Goal: Use online tool/utility: Utilize a website feature to perform a specific function

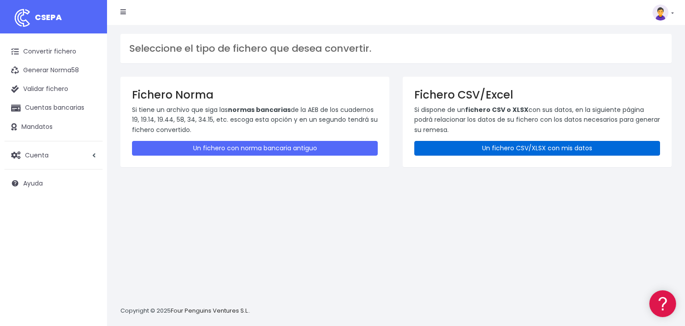
click at [476, 146] on link "Un fichero CSV/XLSX con mis datos" at bounding box center [537, 148] width 246 height 15
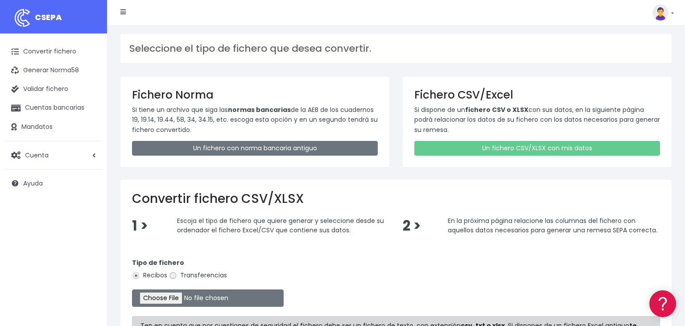
click at [172, 275] on input "Transferencias" at bounding box center [173, 276] width 8 height 8
radio input "true"
click at [149, 296] on input "file" at bounding box center [208, 297] width 152 height 17
type input "C:\fakepath\06102025-2.csv"
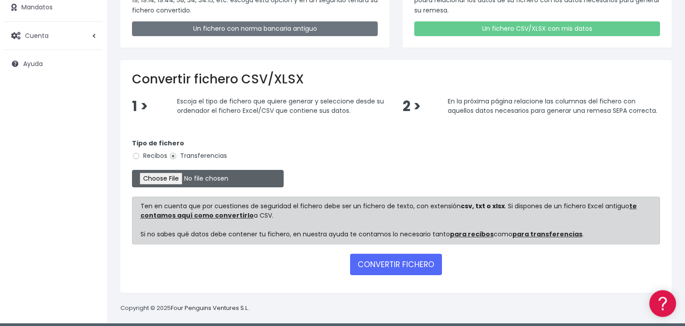
scroll to position [122, 0]
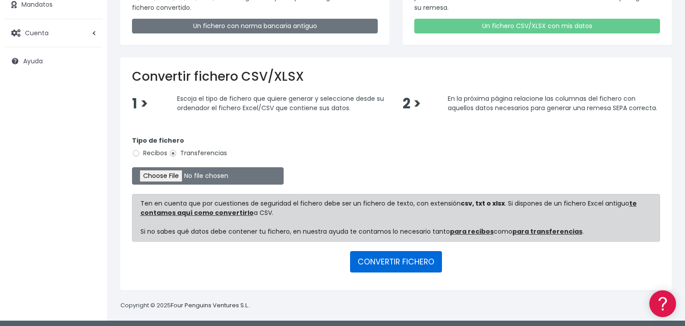
click at [399, 260] on button "CONVERTIR FICHERO" at bounding box center [396, 261] width 92 height 21
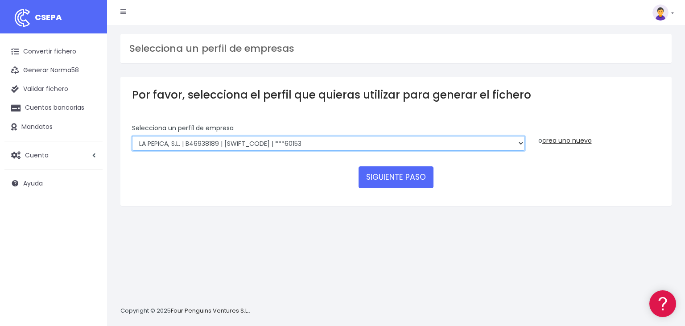
click at [132, 136] on select "RECABA INVERSIONES TURISTICAS, S.L. | B98621352 | [SWIFT_CODE] | ***07516 RECAB…" at bounding box center [328, 143] width 393 height 15
select select "1015"
click option "RECABA INVERSIONES TURISTICAS, S.L. | B98621352 | CAIXESBBXXX | ***07516" at bounding box center [0, 0] width 0 height 0
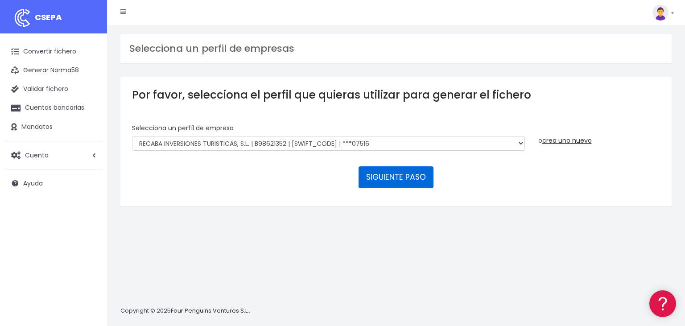
click at [400, 166] on button "SIGUIENTE PASO" at bounding box center [396, 176] width 75 height 21
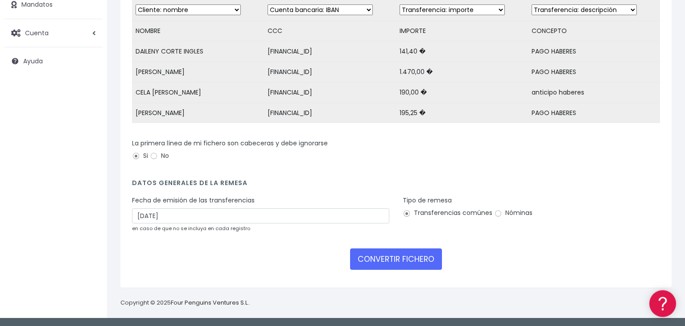
scroll to position [123, 0]
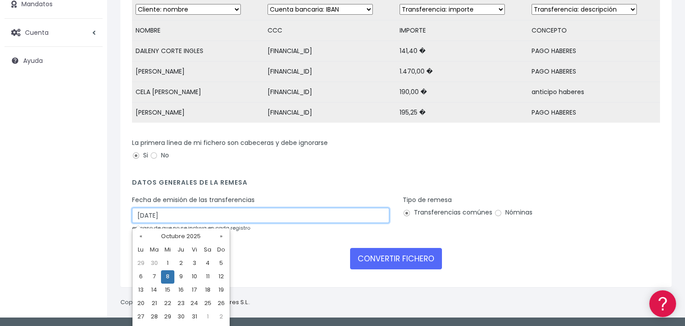
click at [179, 218] on input "08/10/2025" at bounding box center [260, 215] width 257 height 15
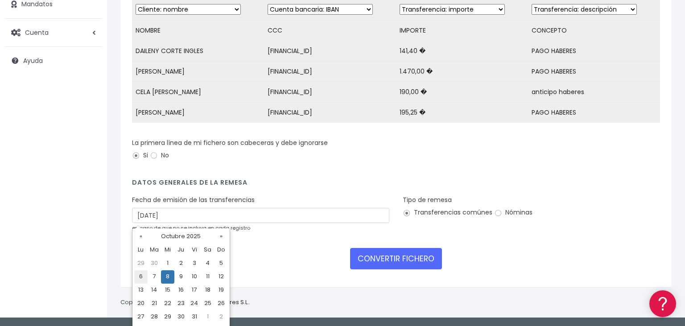
click at [141, 277] on td "6" at bounding box center [140, 276] width 13 height 13
type input "06/10/2025"
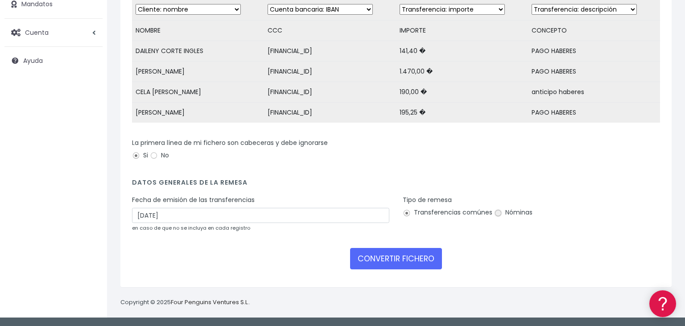
click at [498, 213] on input "Nóminas" at bounding box center [498, 213] width 8 height 8
radio input "true"
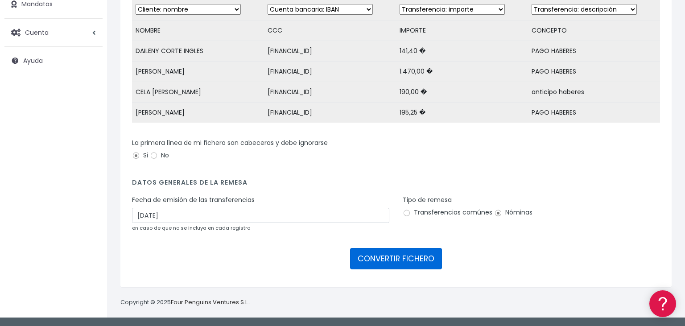
click at [383, 254] on button "CONVERTIR FICHERO" at bounding box center [396, 258] width 92 height 21
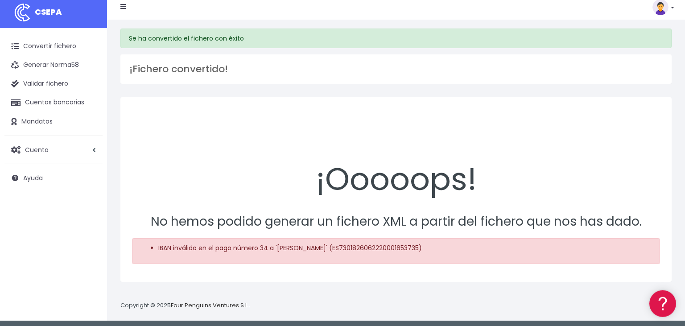
scroll to position [8, 0]
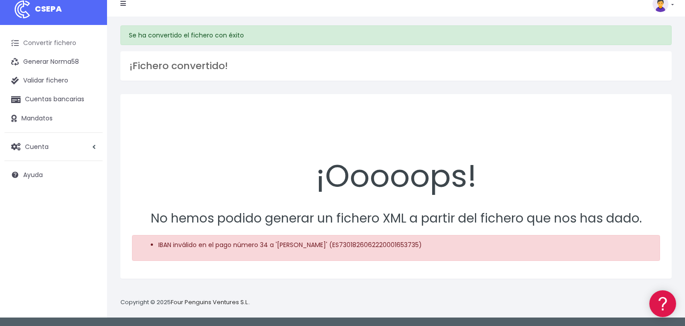
click at [64, 40] on link "Convertir fichero" at bounding box center [53, 43] width 98 height 19
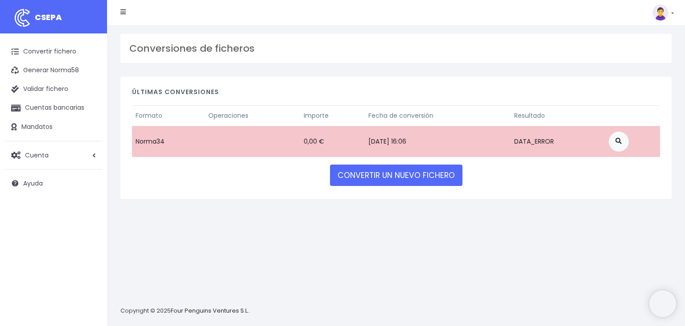
click at [392, 172] on link "CONVERTIR UN NUEVO FICHERO" at bounding box center [396, 175] width 132 height 21
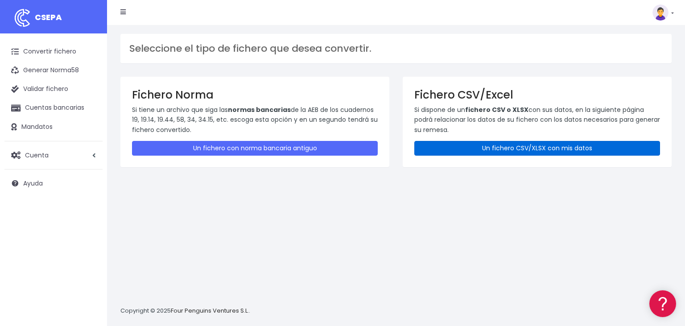
click at [491, 150] on link "Un fichero CSV/XLSX con mis datos" at bounding box center [537, 148] width 246 height 15
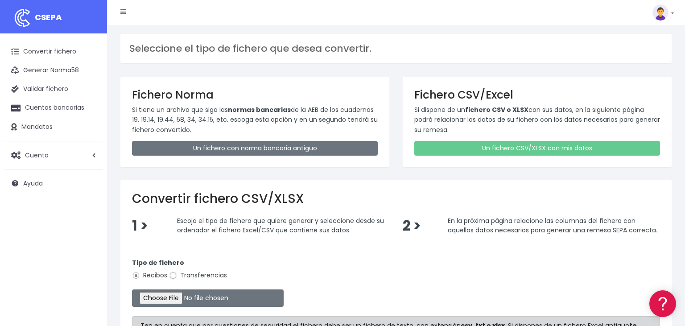
drag, startPoint x: 175, startPoint y: 273, endPoint x: 162, endPoint y: 290, distance: 21.0
click at [174, 273] on input "Transferencias" at bounding box center [173, 276] width 8 height 8
radio input "true"
click at [160, 294] on input "file" at bounding box center [208, 297] width 152 height 17
type input "C:\fakepath\06102025-2.csv"
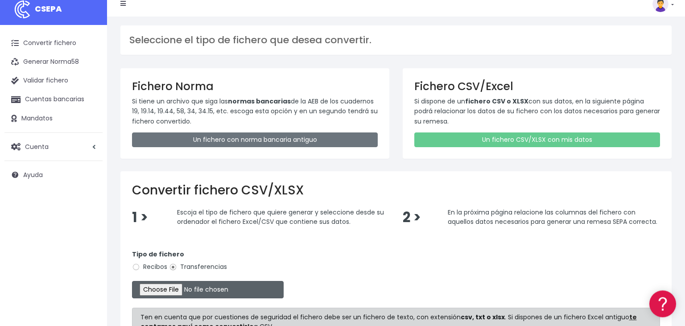
scroll to position [122, 0]
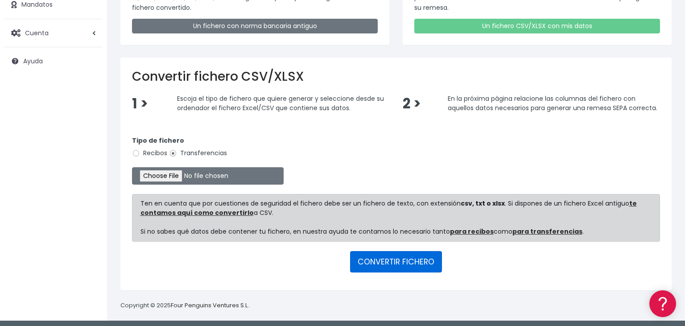
click at [411, 260] on button "CONVERTIR FICHERO" at bounding box center [396, 261] width 92 height 21
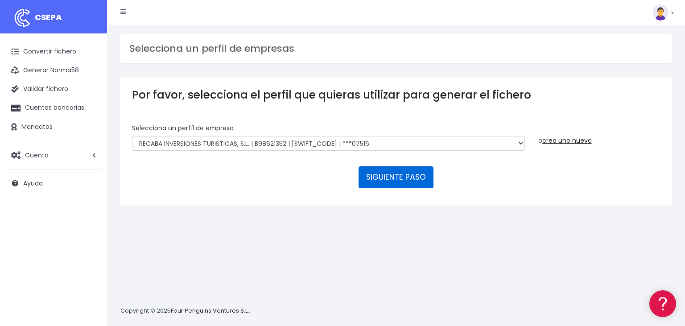
click at [408, 166] on button "SIGUIENTE PASO" at bounding box center [396, 176] width 75 height 21
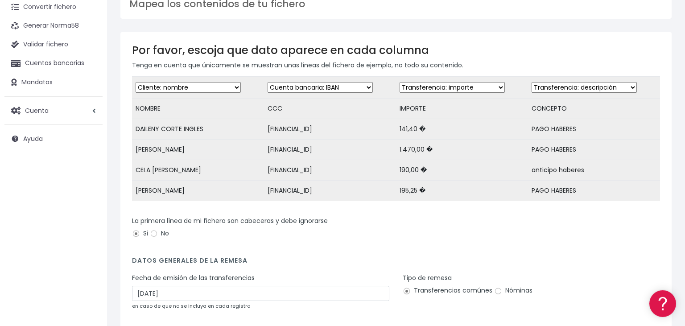
scroll to position [94, 0]
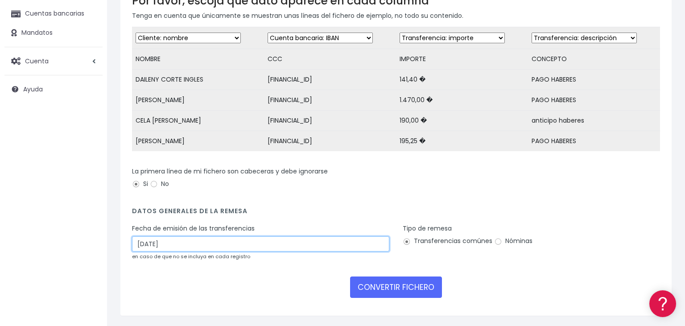
click at [185, 242] on input "08/10/2025" at bounding box center [260, 243] width 257 height 15
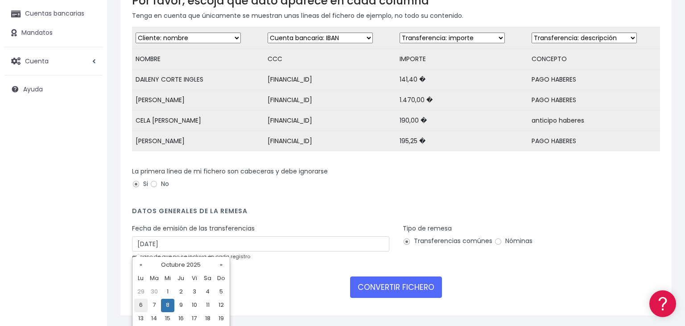
click at [142, 304] on td "6" at bounding box center [140, 305] width 13 height 13
type input "06/10/2025"
click at [496, 240] on input "Nóminas" at bounding box center [498, 242] width 8 height 8
radio input "true"
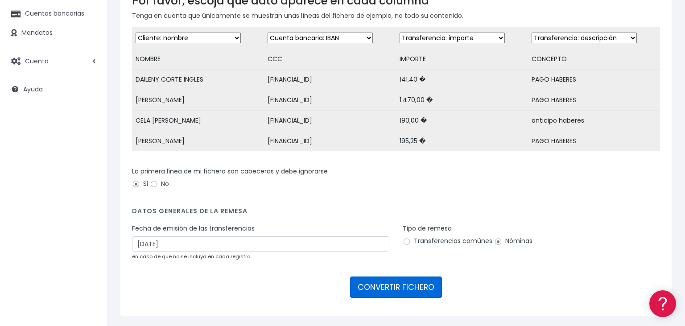
click at [380, 289] on button "CONVERTIR FICHERO" at bounding box center [396, 287] width 92 height 21
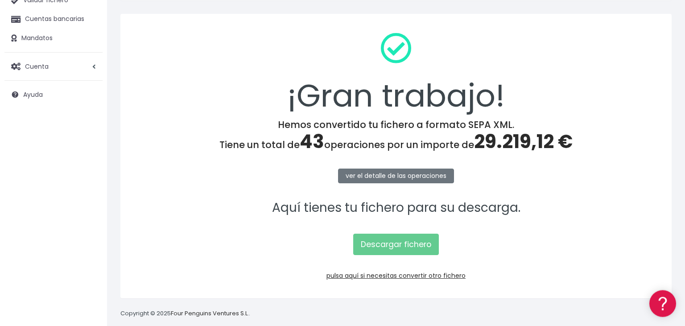
scroll to position [90, 0]
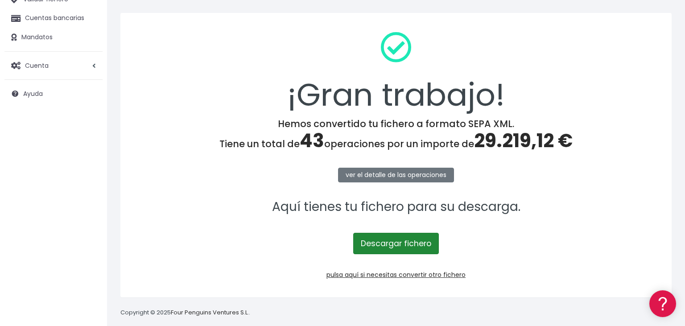
click at [404, 248] on link "Descargar fichero" at bounding box center [396, 243] width 86 height 21
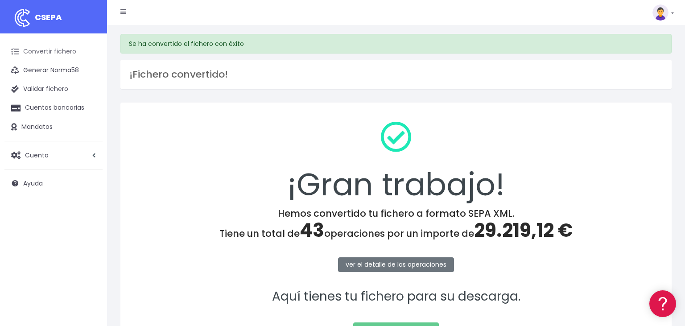
click at [51, 51] on link "Convertir fichero" at bounding box center [53, 51] width 98 height 19
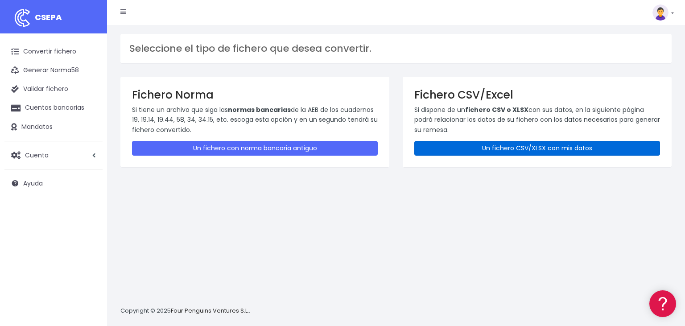
click at [489, 148] on link "Un fichero CSV/XLSX con mis datos" at bounding box center [537, 148] width 246 height 15
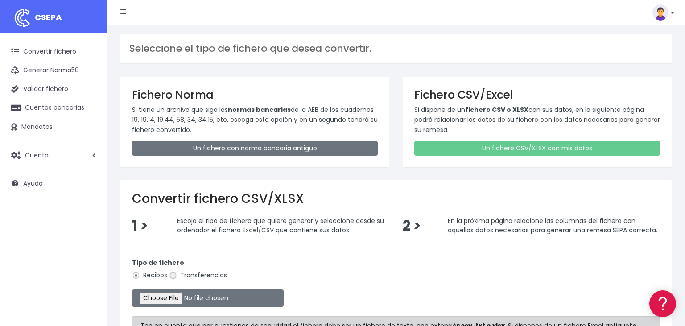
click at [172, 275] on input "Transferencias" at bounding box center [173, 276] width 8 height 8
radio input "true"
click at [154, 296] on input "file" at bounding box center [208, 297] width 152 height 17
type input "C:\fakepath\06102025-2.csv"
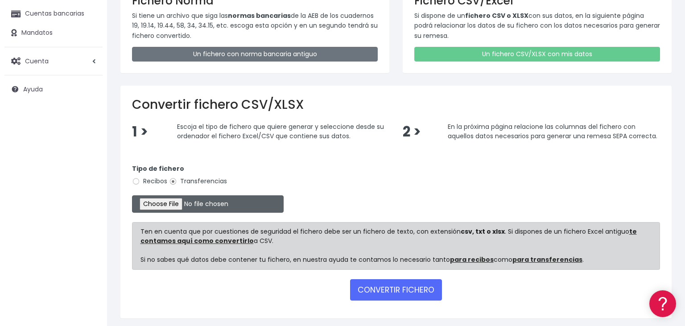
scroll to position [122, 0]
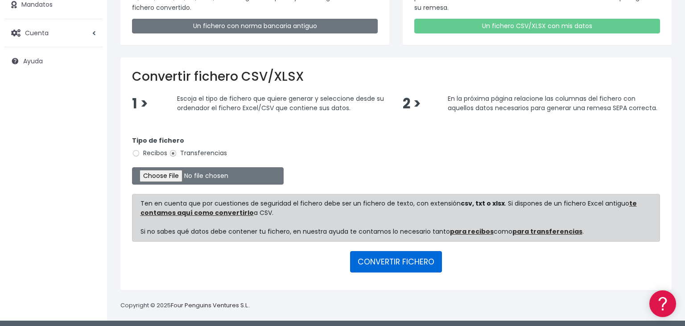
click at [400, 260] on button "CONVERTIR FICHERO" at bounding box center [396, 261] width 92 height 21
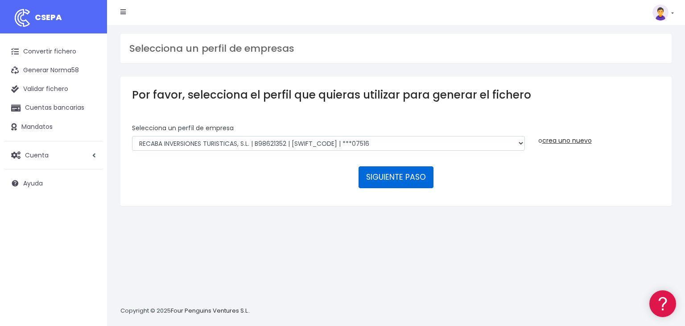
click at [397, 166] on button "SIGUIENTE PASO" at bounding box center [396, 176] width 75 height 21
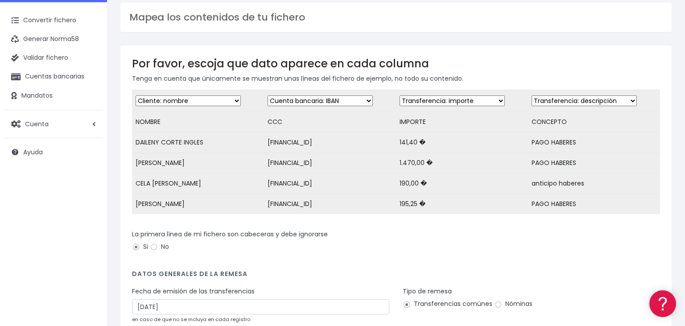
scroll to position [47, 0]
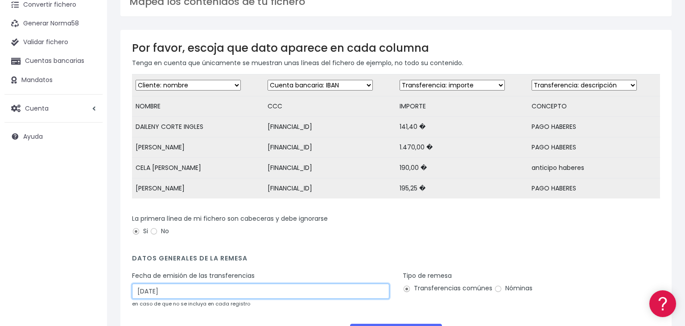
click at [175, 288] on input "08/10/2025" at bounding box center [260, 291] width 257 height 15
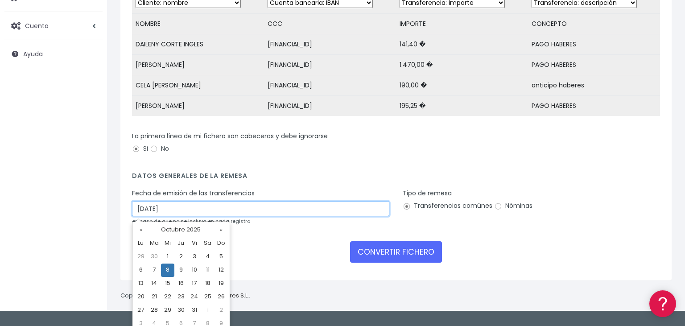
scroll to position [136, 0]
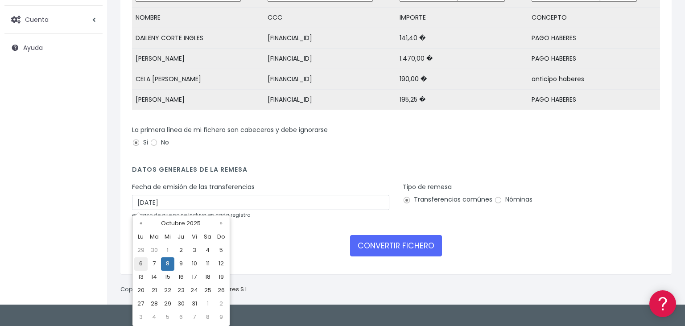
click at [138, 265] on td "6" at bounding box center [140, 263] width 13 height 13
type input "06/10/2025"
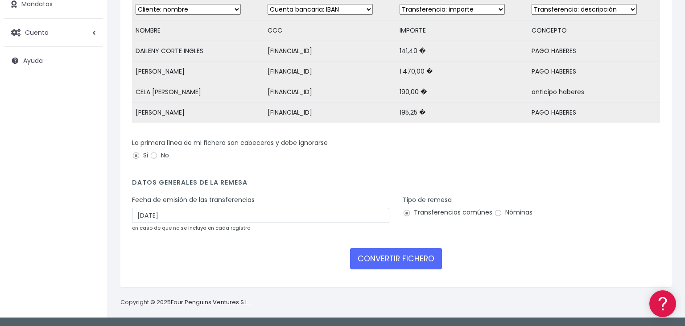
scroll to position [123, 0]
click at [497, 211] on input "Nóminas" at bounding box center [498, 213] width 8 height 8
radio input "true"
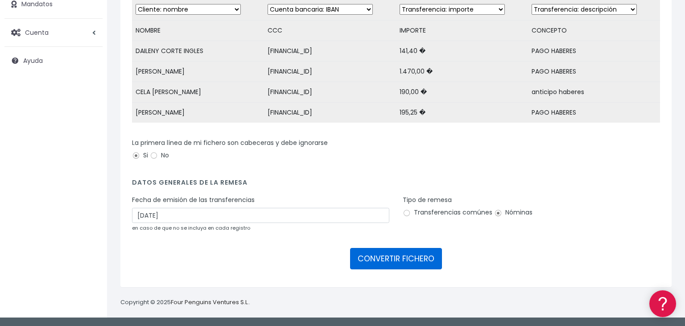
click at [387, 261] on button "CONVERTIR FICHERO" at bounding box center [396, 258] width 92 height 21
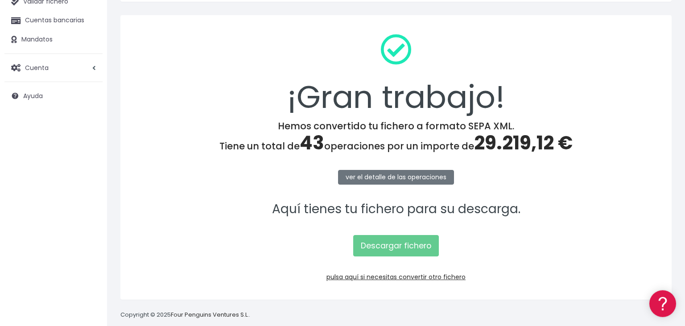
scroll to position [90, 0]
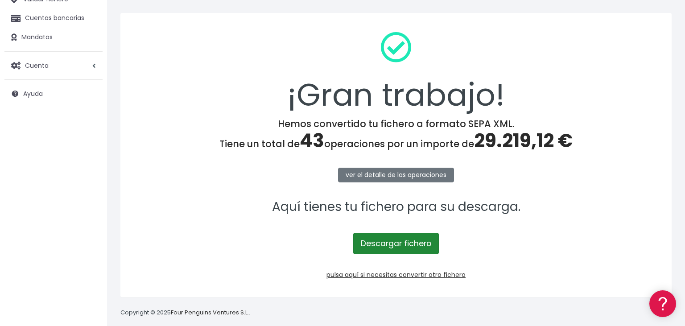
click at [392, 244] on link "Descargar fichero" at bounding box center [396, 243] width 86 height 21
click at [389, 245] on link "Descargar fichero" at bounding box center [396, 243] width 86 height 21
click at [399, 242] on link "Descargar fichero" at bounding box center [396, 243] width 86 height 21
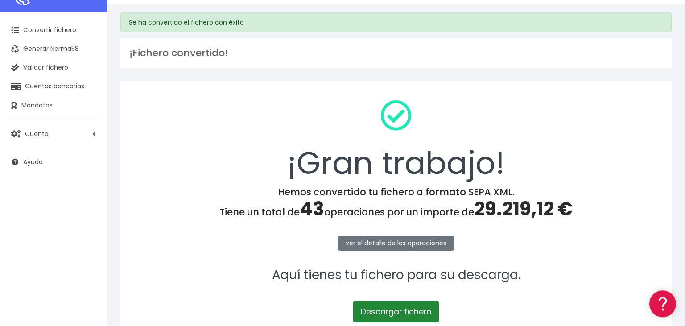
scroll to position [0, 0]
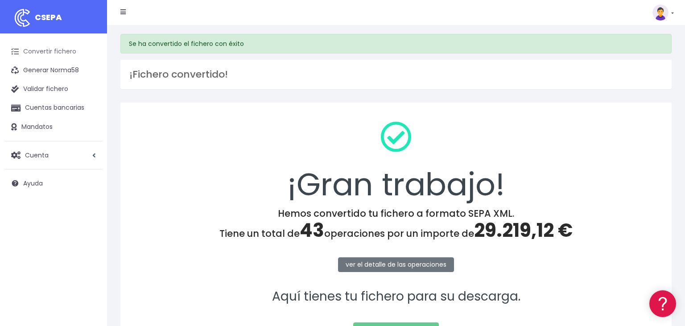
click at [48, 52] on link "Convertir fichero" at bounding box center [53, 51] width 98 height 19
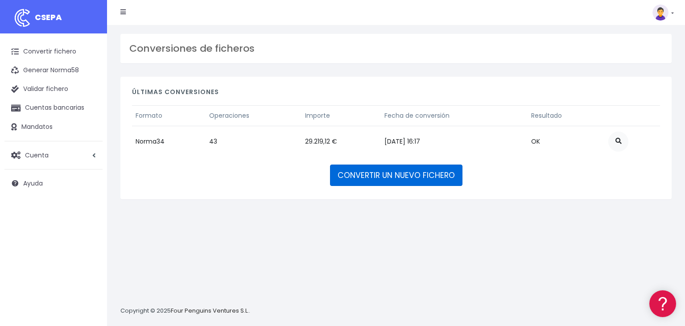
click at [384, 175] on link "CONVERTIR UN NUEVO FICHERO" at bounding box center [396, 175] width 132 height 21
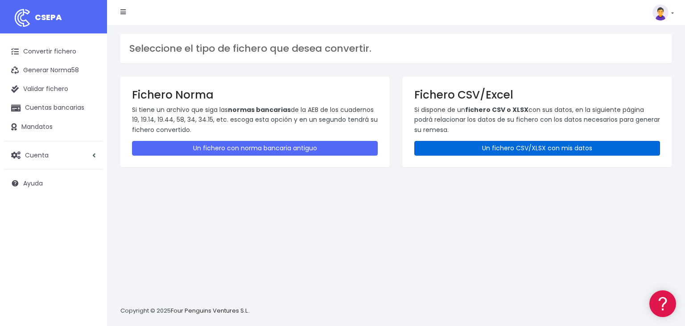
click at [512, 147] on link "Un fichero CSV/XLSX con mis datos" at bounding box center [537, 148] width 246 height 15
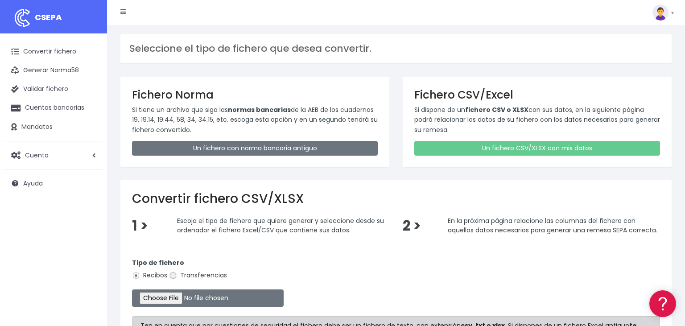
click at [172, 275] on input "Transferencias" at bounding box center [173, 276] width 8 height 8
radio input "true"
click at [159, 299] on input "file" at bounding box center [208, 297] width 152 height 17
type input "C:\fakepath\06102025-2.csv"
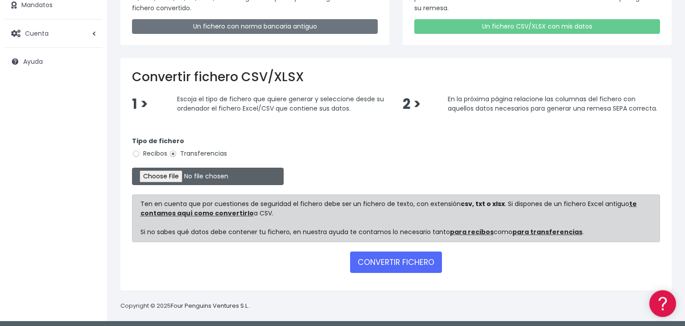
scroll to position [122, 0]
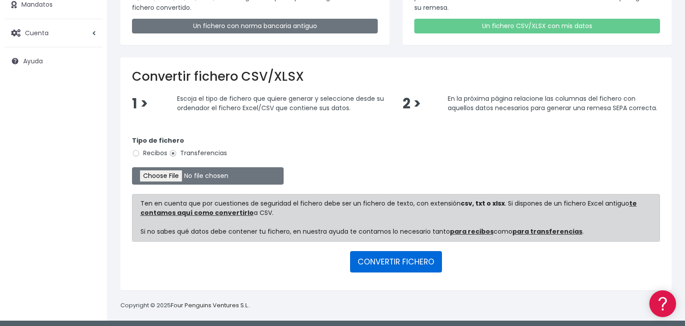
click at [393, 261] on button "CONVERTIR FICHERO" at bounding box center [396, 261] width 92 height 21
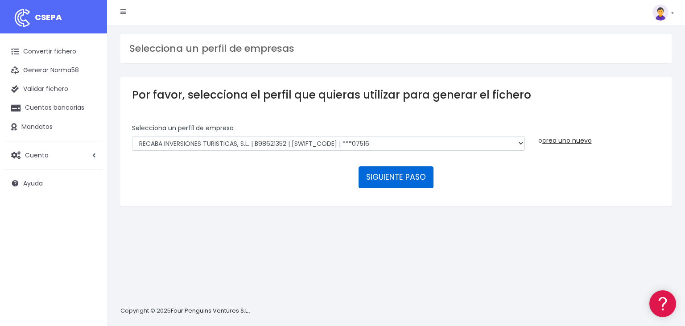
click at [396, 166] on button "SIGUIENTE PASO" at bounding box center [396, 176] width 75 height 21
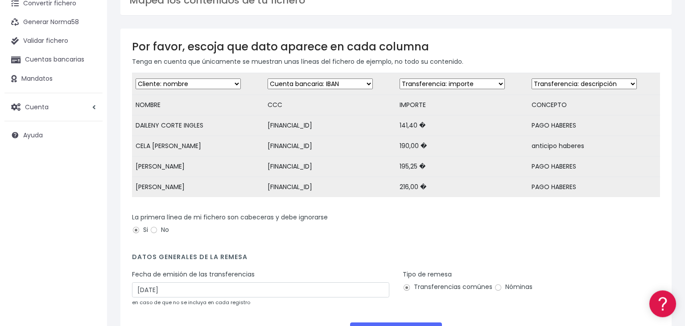
scroll to position [94, 0]
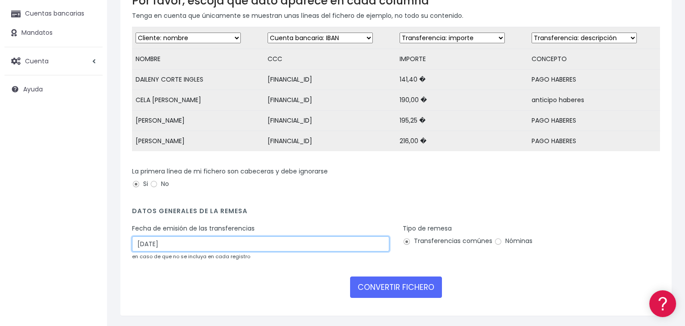
click at [174, 242] on input "08/10/2025" at bounding box center [260, 243] width 257 height 15
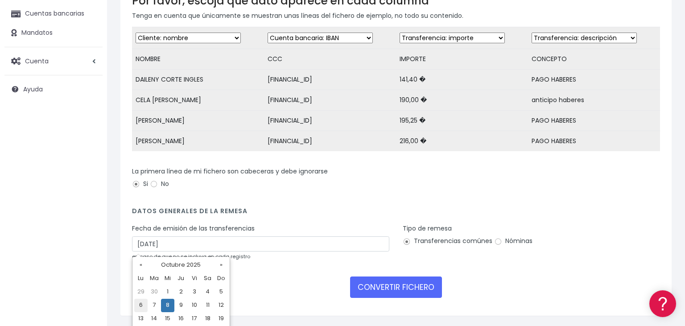
click at [142, 307] on td "6" at bounding box center [140, 305] width 13 height 13
type input "06/10/2025"
click at [496, 242] on input "Nóminas" at bounding box center [498, 242] width 8 height 8
radio input "true"
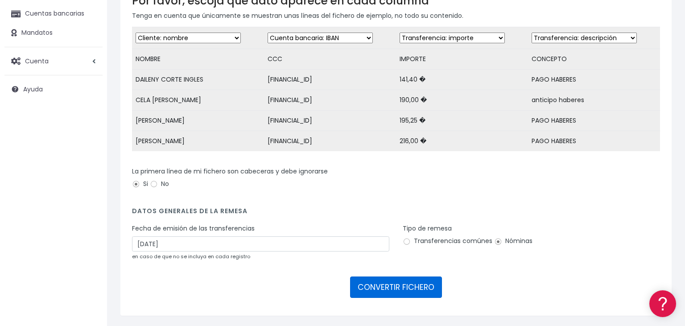
click at [382, 288] on button "CONVERTIR FICHERO" at bounding box center [396, 287] width 92 height 21
